Goal: Check status

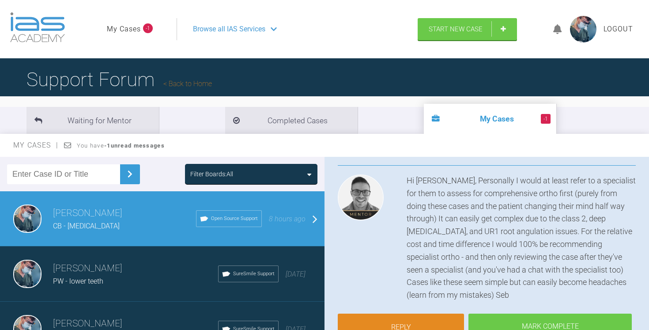
click at [141, 32] on li "My Cases -1" at bounding box center [130, 28] width 46 height 11
